Goal: Task Accomplishment & Management: Use online tool/utility

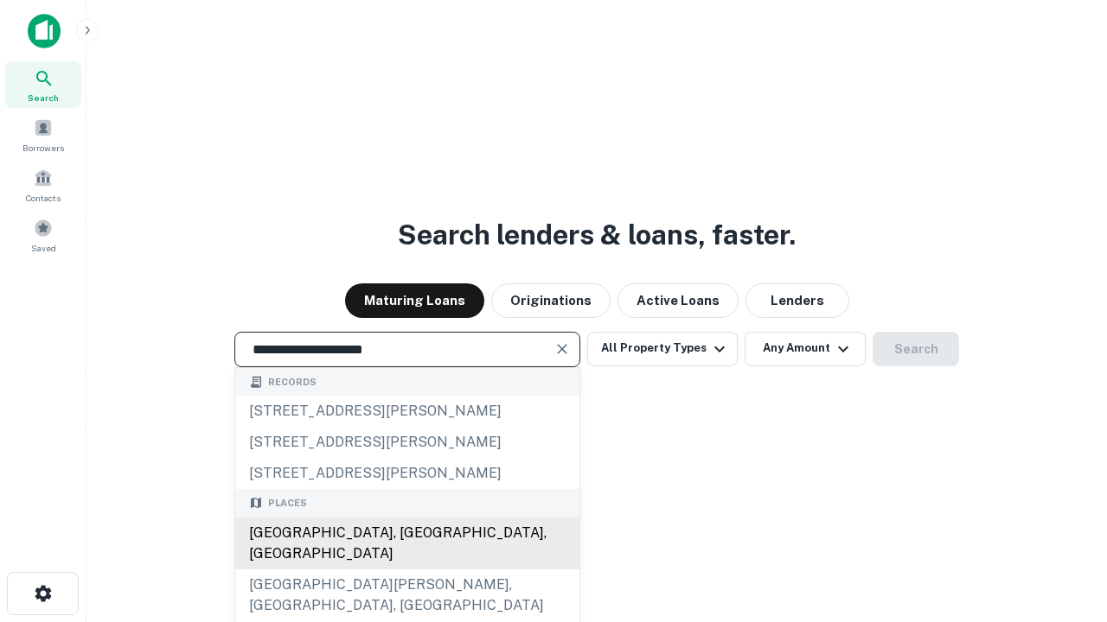
click at [406, 570] on div "[GEOGRAPHIC_DATA], [GEOGRAPHIC_DATA], [GEOGRAPHIC_DATA]" at bounding box center [407, 544] width 344 height 52
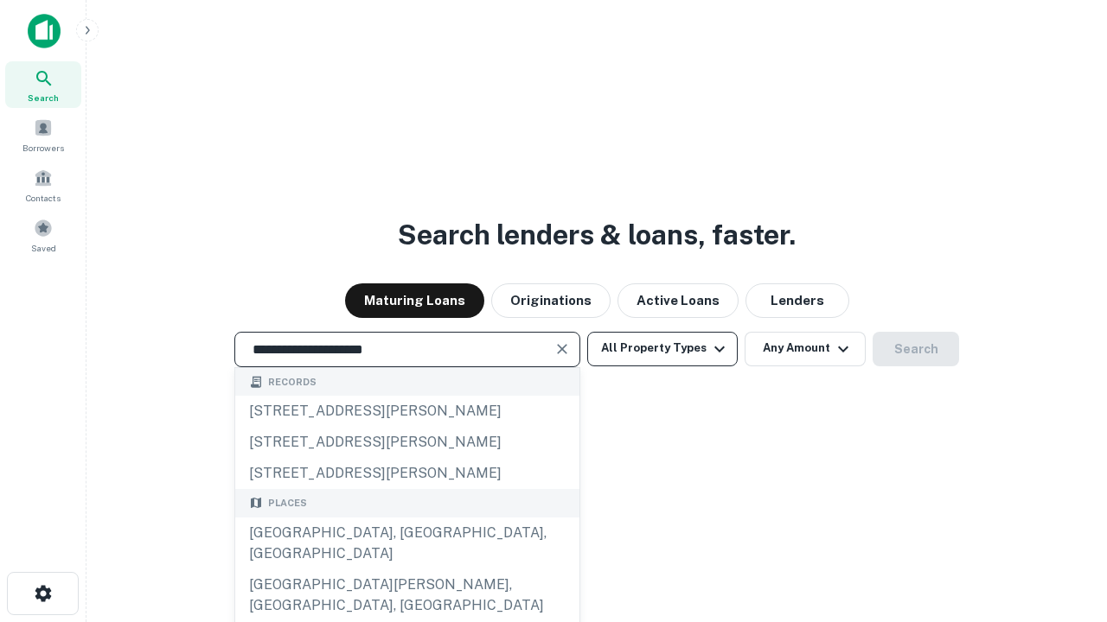
type input "**********"
click at [662, 348] on button "All Property Types" at bounding box center [662, 349] width 150 height 35
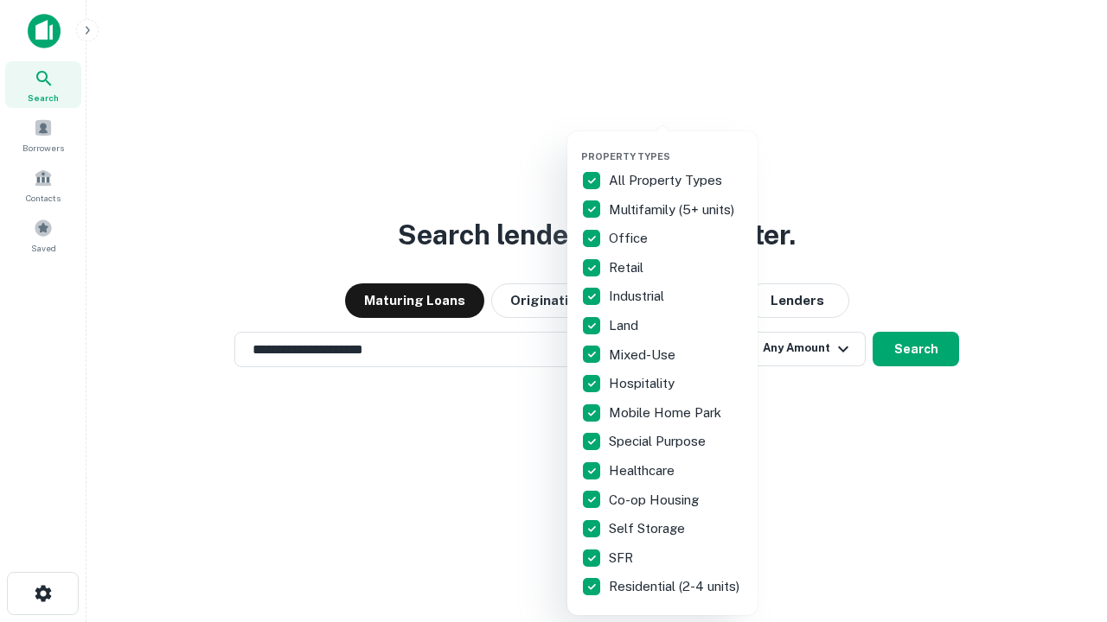
click at [676, 145] on button "button" at bounding box center [676, 145] width 190 height 1
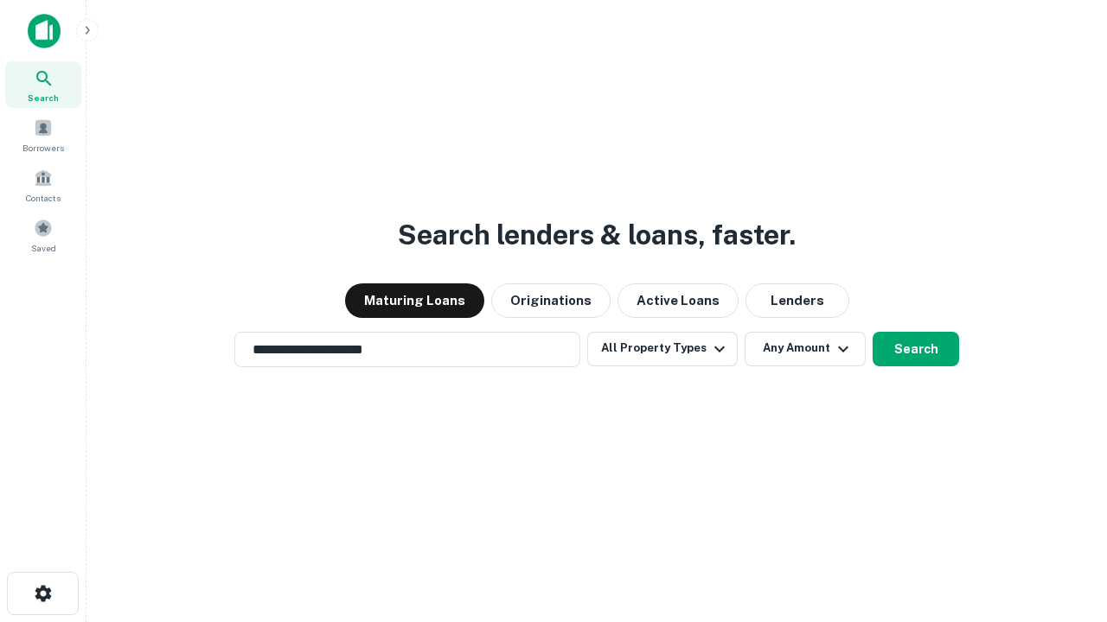
scroll to position [10, 208]
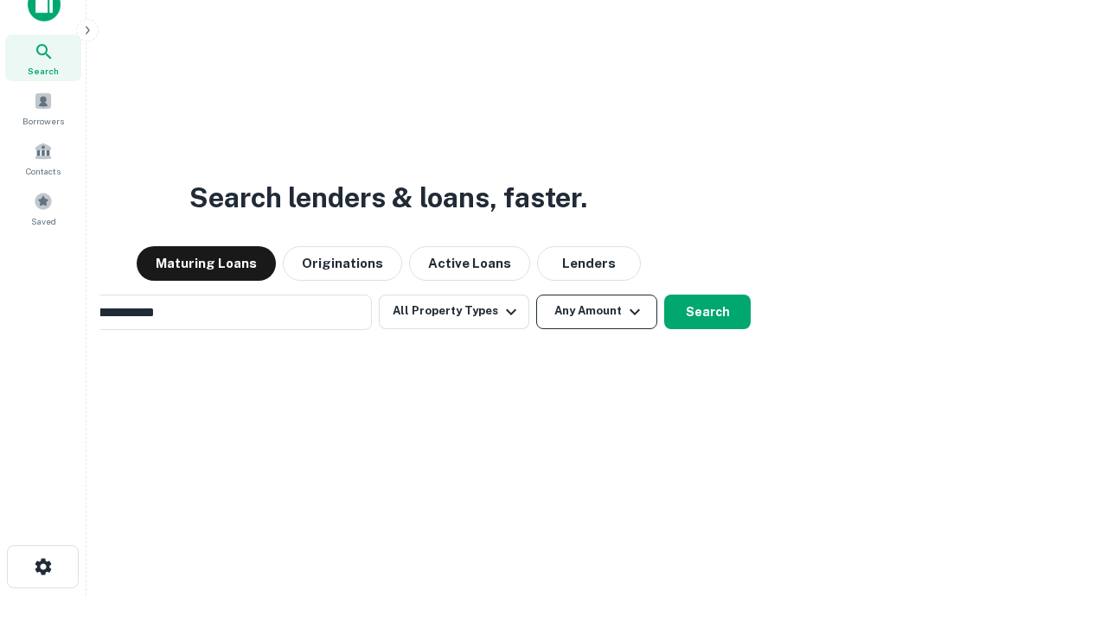
click at [536, 295] on button "Any Amount" at bounding box center [596, 312] width 121 height 35
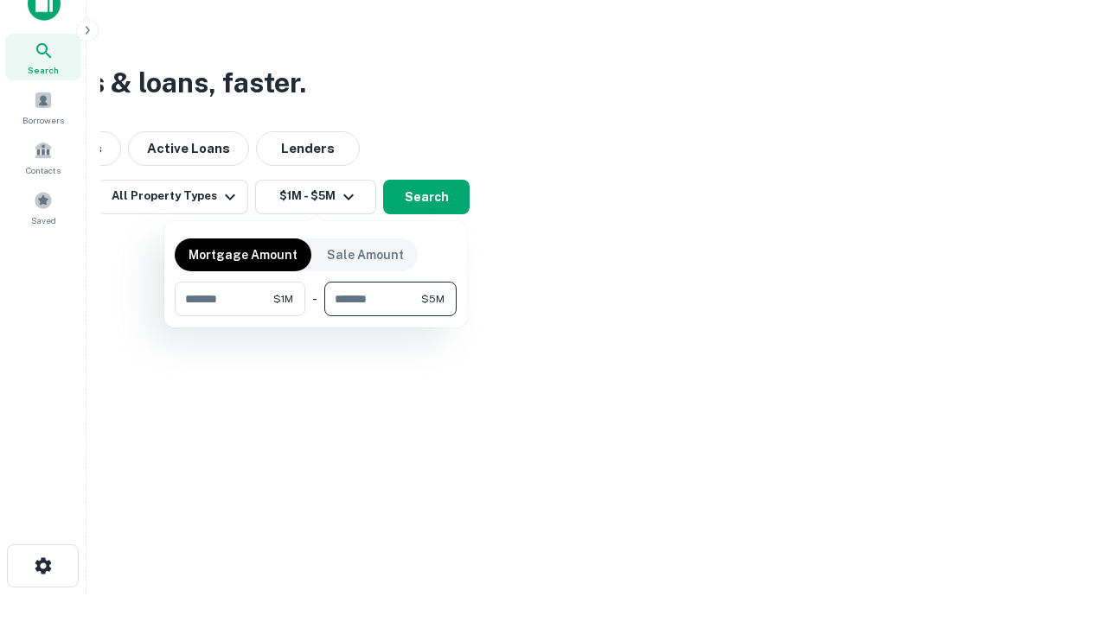
type input "*******"
click at [316, 316] on button "button" at bounding box center [316, 316] width 282 height 1
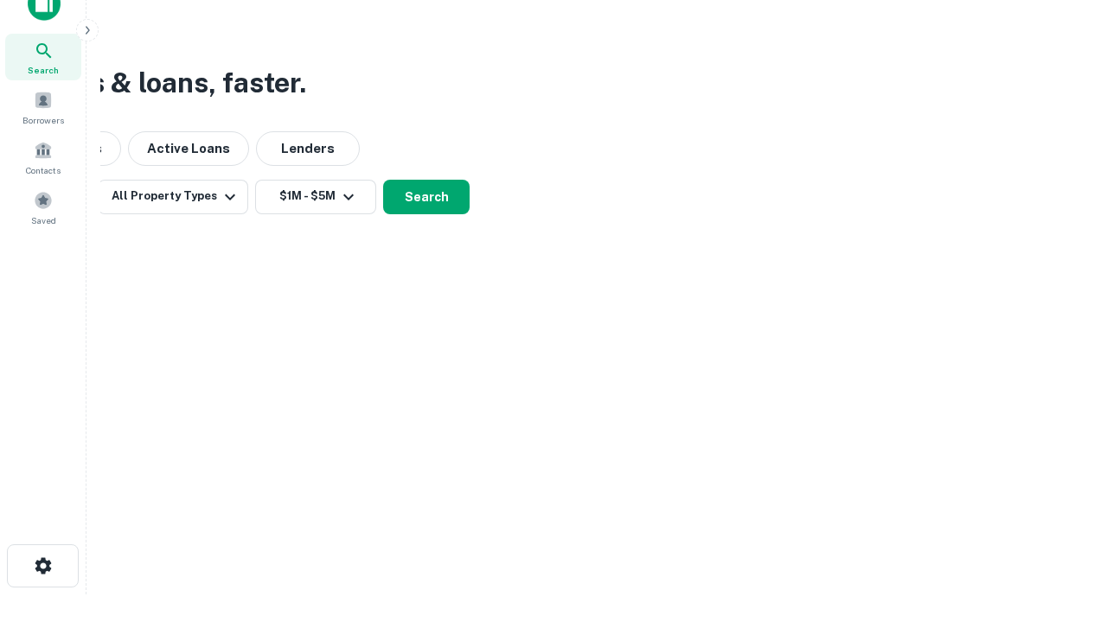
scroll to position [10, 319]
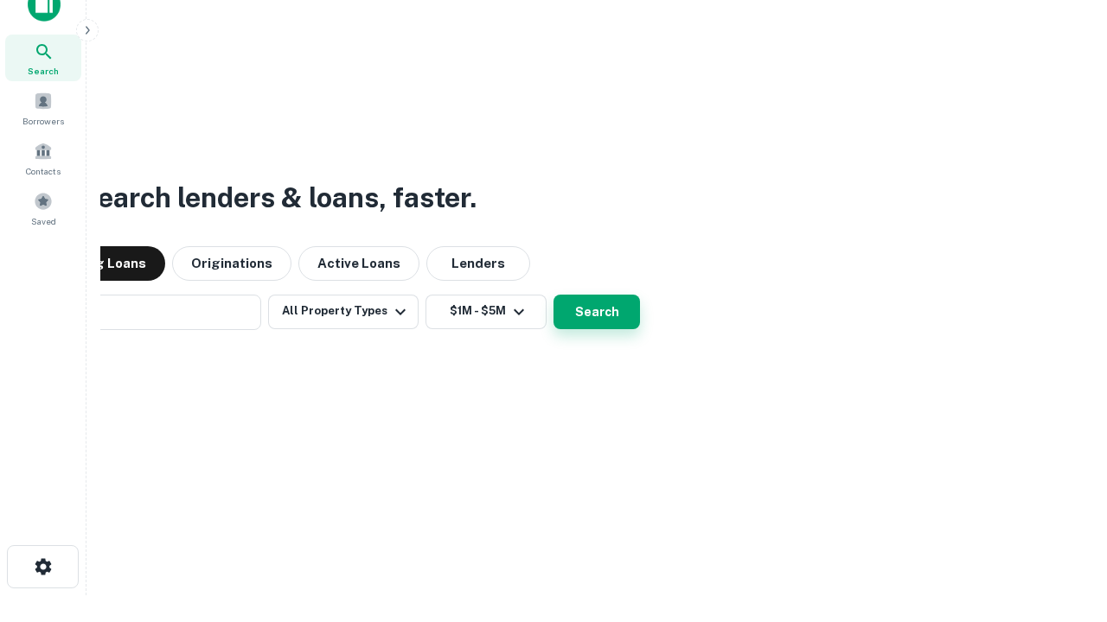
click at [553, 295] on button "Search" at bounding box center [596, 312] width 86 height 35
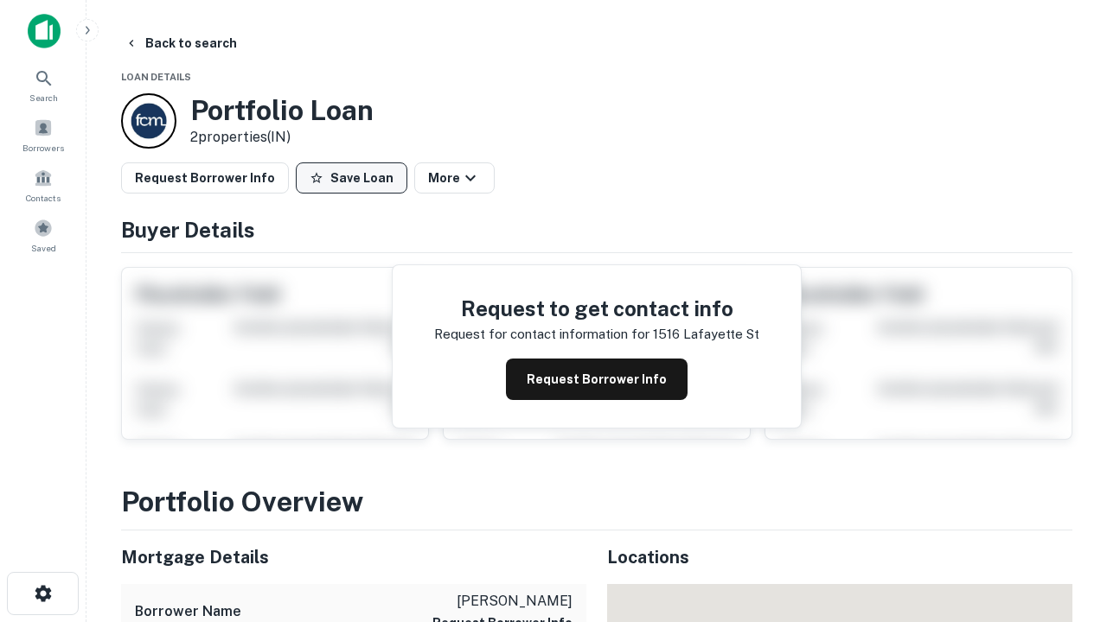
click at [351, 178] on button "Save Loan" at bounding box center [352, 178] width 112 height 31
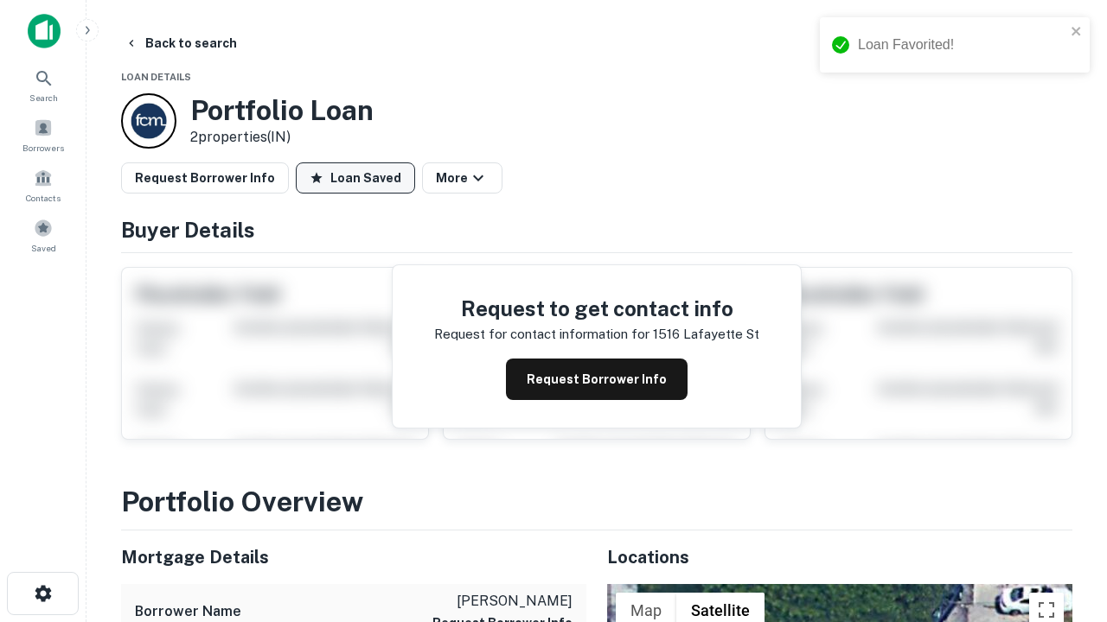
click at [355, 178] on button "Loan Saved" at bounding box center [355, 178] width 119 height 31
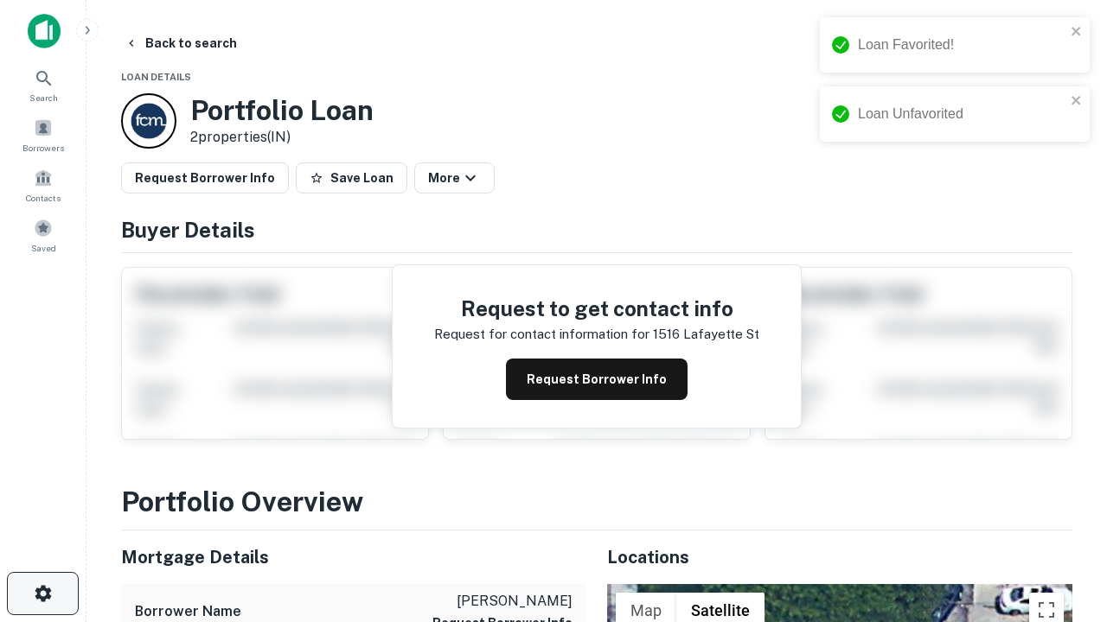
click at [42, 594] on icon "button" at bounding box center [43, 594] width 21 height 21
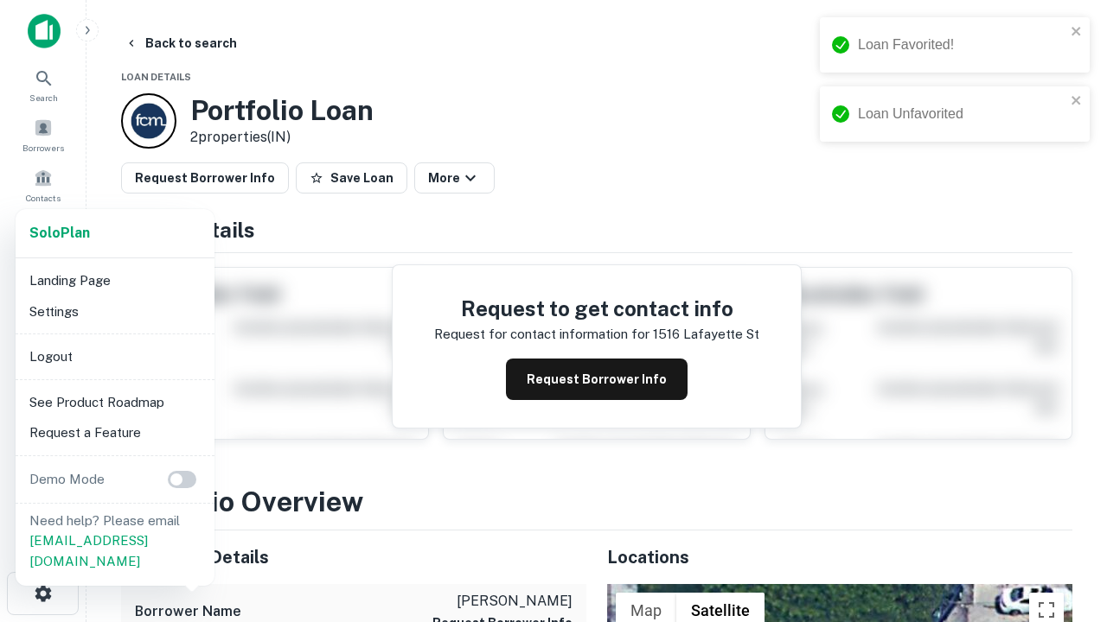
click at [114, 356] on li "Logout" at bounding box center [114, 356] width 185 height 31
